Goal: Task Accomplishment & Management: Use online tool/utility

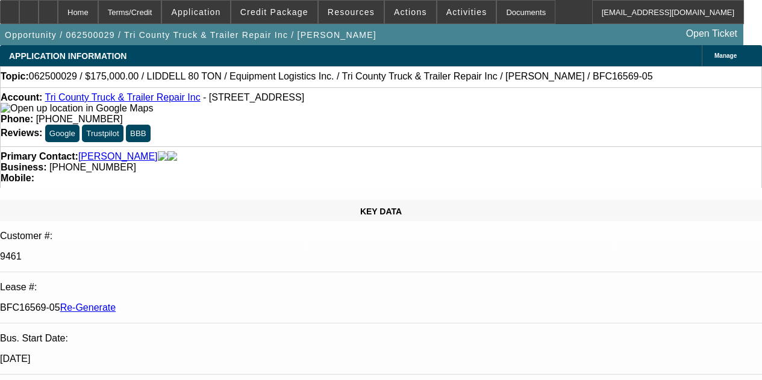
select select "3"
select select "0"
select select "6"
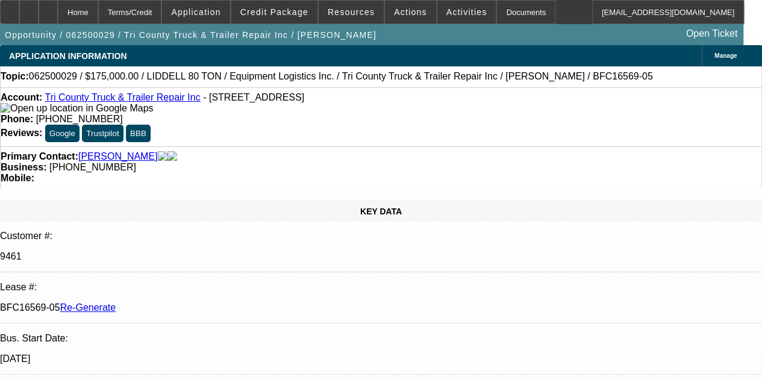
click at [113, 152] on link "[PERSON_NAME]" at bounding box center [117, 156] width 79 height 11
click at [497, 10] on div "Documents" at bounding box center [525, 12] width 59 height 24
click at [48, 8] on icon at bounding box center [48, 8] width 0 height 0
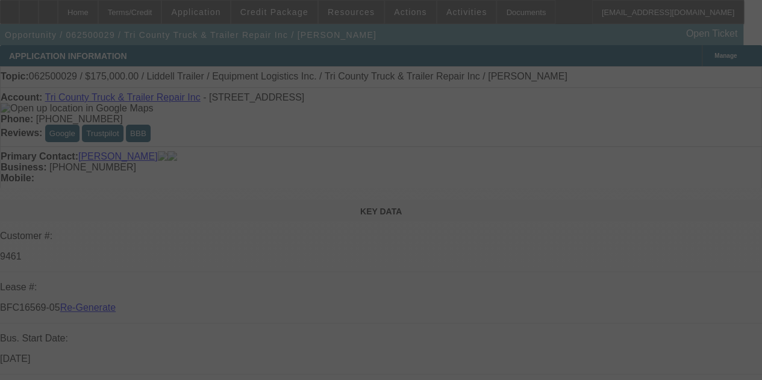
select select "3"
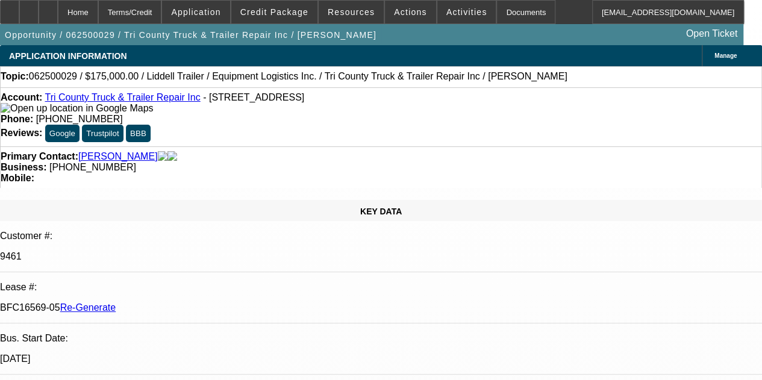
select select "0"
select select "6"
click at [446, 11] on span "Activities" at bounding box center [466, 12] width 41 height 10
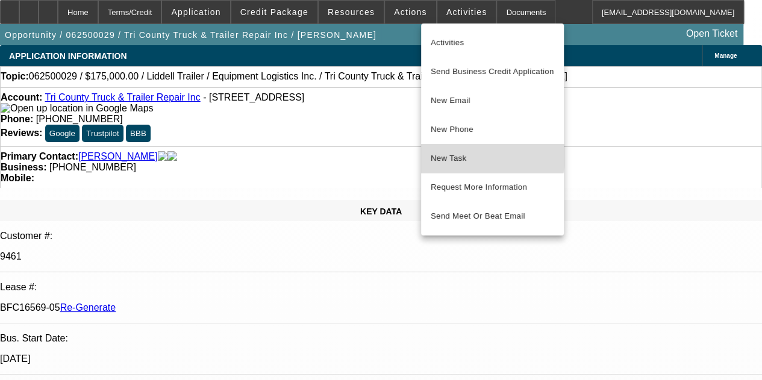
click at [440, 152] on span "New Task" at bounding box center [492, 158] width 123 height 14
